Goal: Transaction & Acquisition: Book appointment/travel/reservation

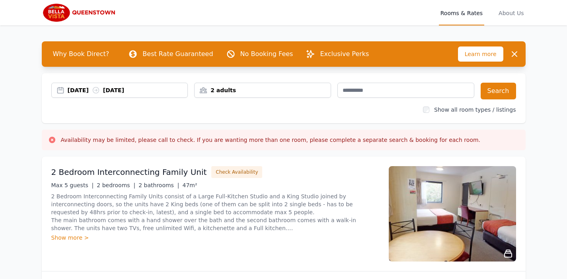
click at [92, 92] on div "[DATE] [DATE]" at bounding box center [128, 90] width 120 height 8
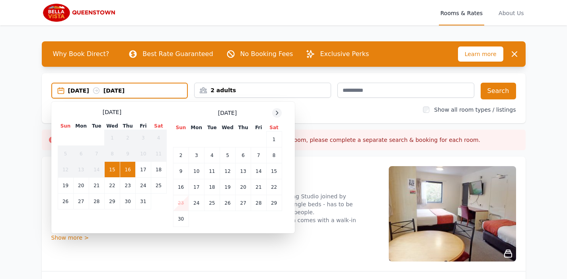
click at [280, 113] on icon at bounding box center [277, 113] width 6 height 6
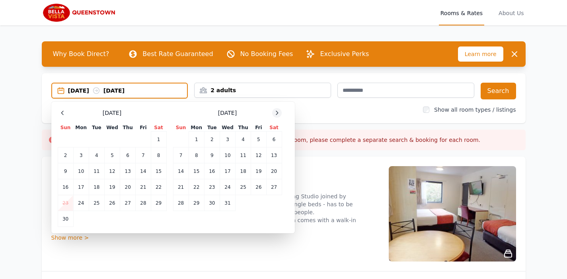
click at [280, 113] on icon at bounding box center [277, 113] width 6 height 6
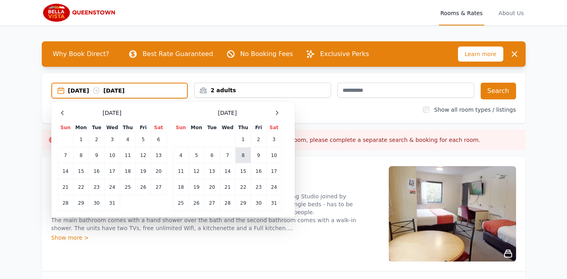
click at [245, 157] on td "8" at bounding box center [243, 156] width 16 height 16
click at [272, 156] on td "10" at bounding box center [274, 156] width 16 height 16
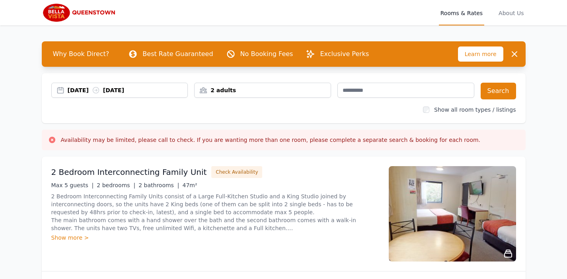
click at [250, 93] on div "2 adults" at bounding box center [262, 90] width 136 height 8
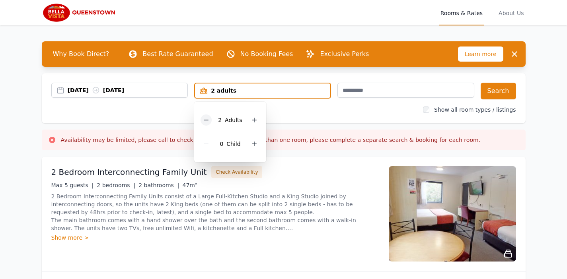
click at [205, 120] on icon at bounding box center [206, 120] width 6 height 6
click at [500, 93] on button "Search" at bounding box center [497, 91] width 35 height 17
